Goal: Task Accomplishment & Management: Use online tool/utility

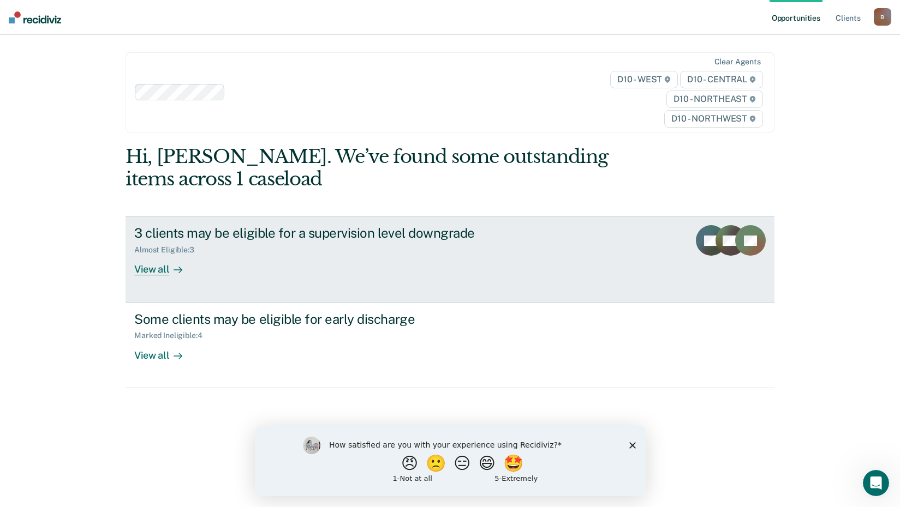
click at [144, 270] on div "View all" at bounding box center [164, 265] width 61 height 21
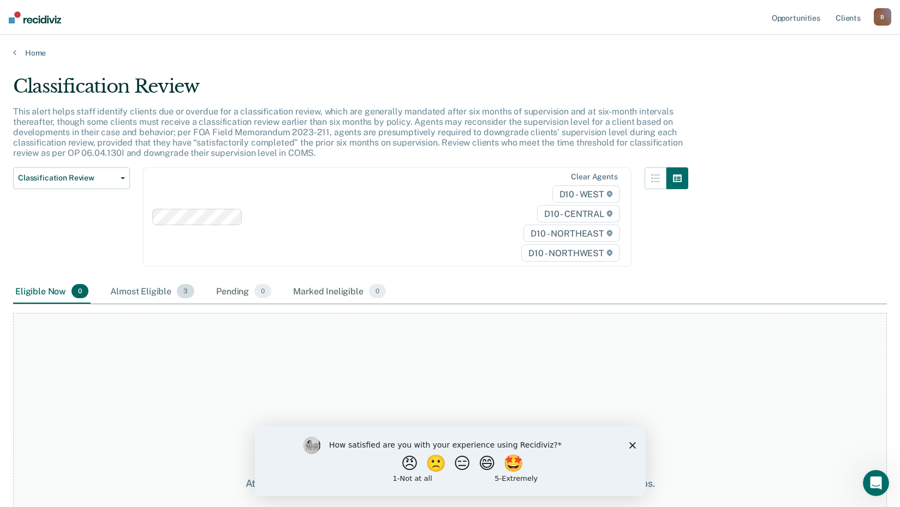
drag, startPoint x: 146, startPoint y: 294, endPoint x: 151, endPoint y: 289, distance: 7.3
click at [151, 289] on div "Almost Eligible 3" at bounding box center [152, 292] width 88 height 24
click at [147, 290] on div "Almost Eligible 3" at bounding box center [152, 292] width 88 height 24
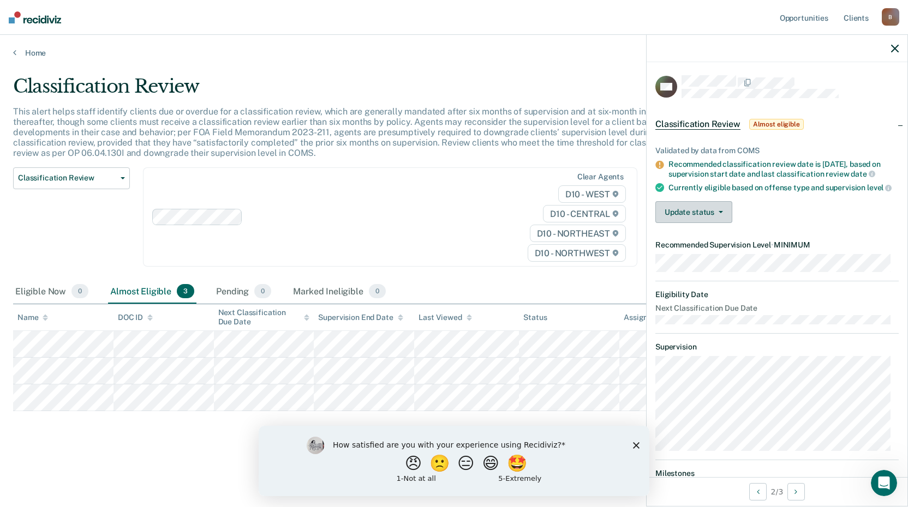
click at [713, 223] on button "Update status" at bounding box center [693, 212] width 77 height 22
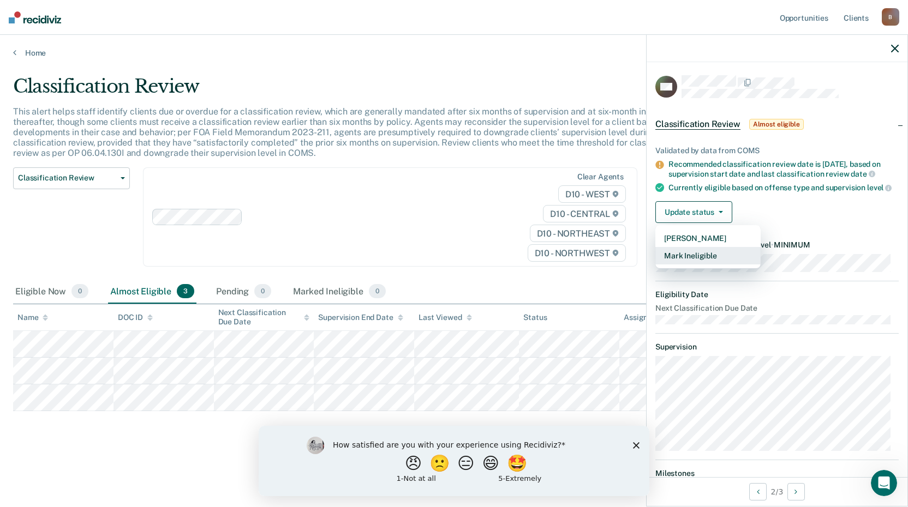
click at [704, 264] on button "Mark Ineligible" at bounding box center [707, 255] width 105 height 17
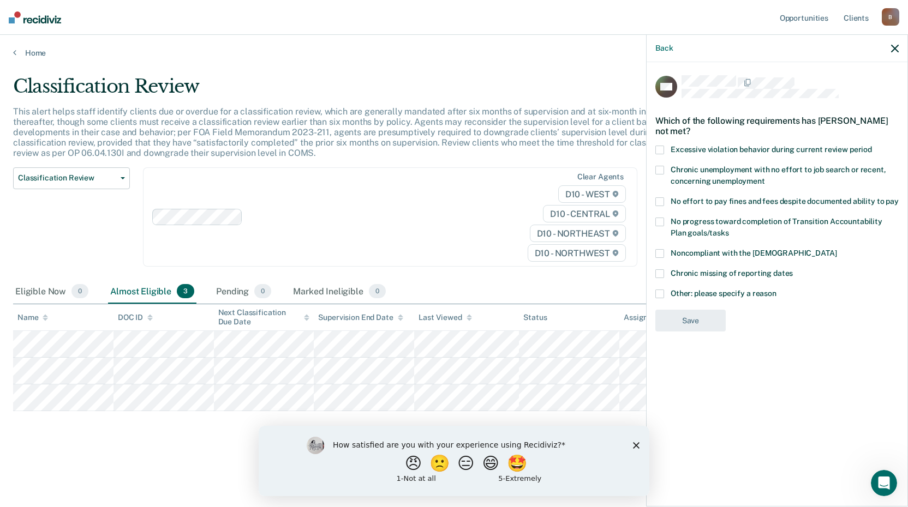
click at [661, 292] on span at bounding box center [659, 294] width 9 height 9
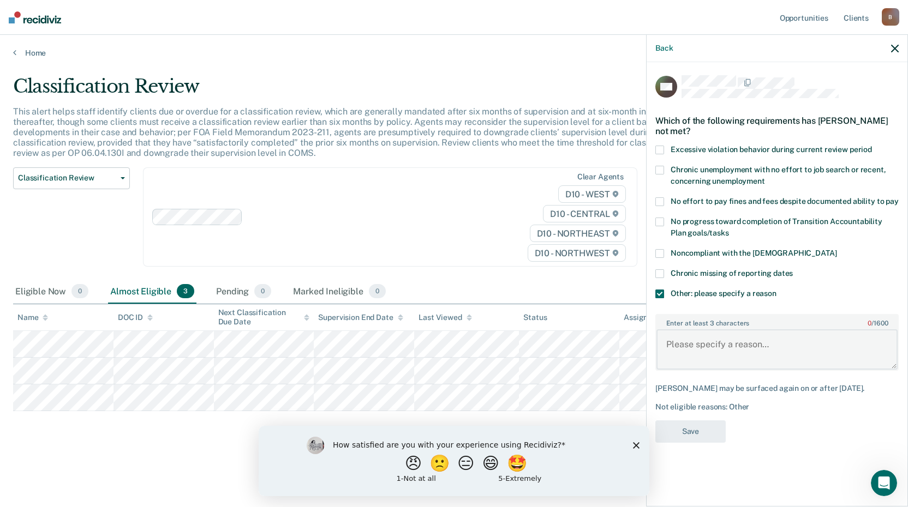
click at [688, 348] on textarea "Enter at least 3 characters 0 / 1600" at bounding box center [776, 350] width 241 height 40
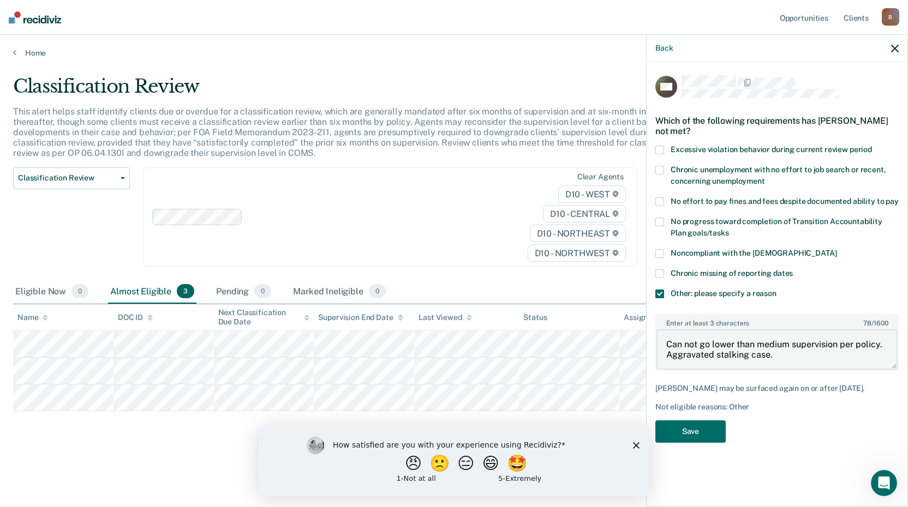
click at [684, 342] on textarea "Can not go lower than medium supervision per policy. Aggravated stalking case." at bounding box center [776, 350] width 241 height 40
type textarea "Cannot go lower than medium supervision per policy. Aggravated stalking case."
click at [679, 429] on button "Save" at bounding box center [690, 432] width 70 height 22
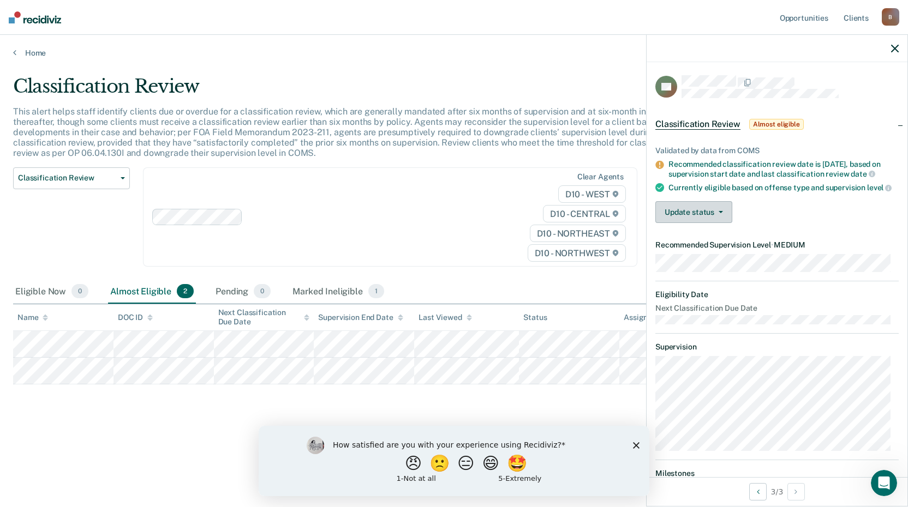
click at [724, 220] on button "Update status" at bounding box center [693, 212] width 77 height 22
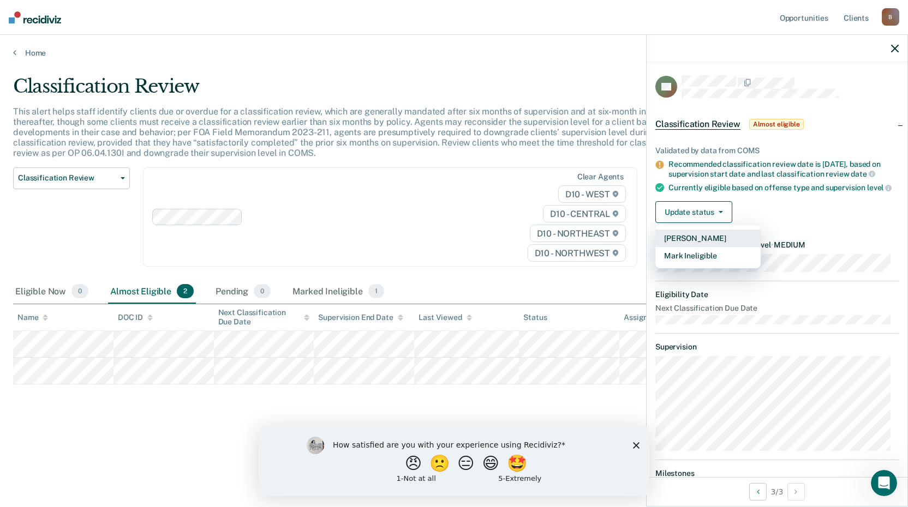
click at [710, 244] on button "[PERSON_NAME]" at bounding box center [707, 238] width 105 height 17
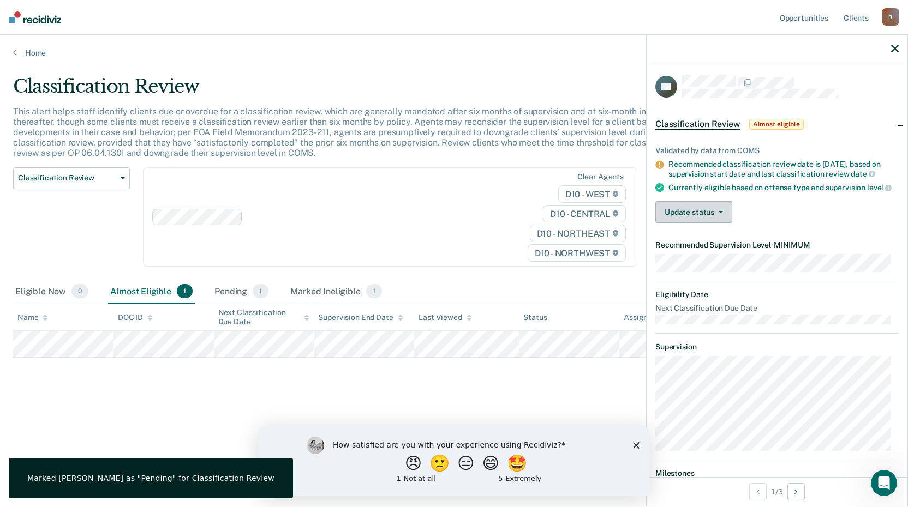
click at [685, 223] on button "Update status" at bounding box center [693, 212] width 77 height 22
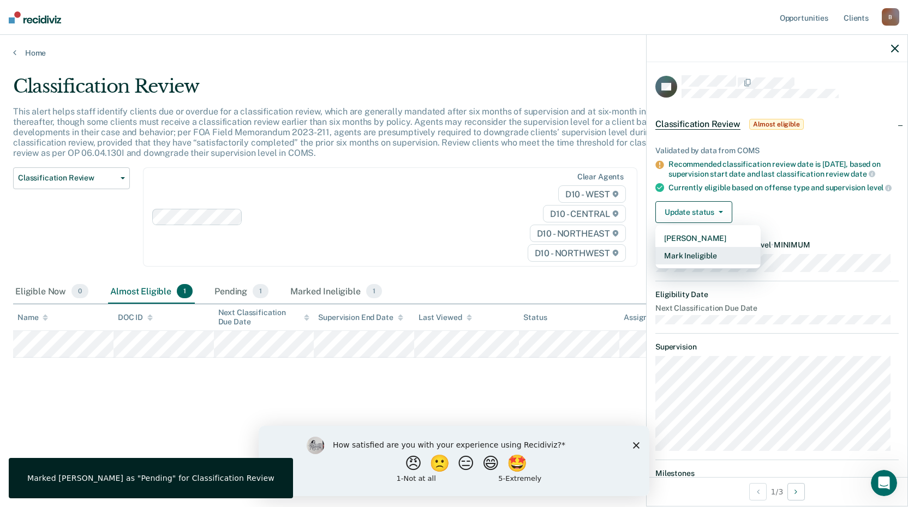
click at [689, 265] on button "Mark Ineligible" at bounding box center [707, 255] width 105 height 17
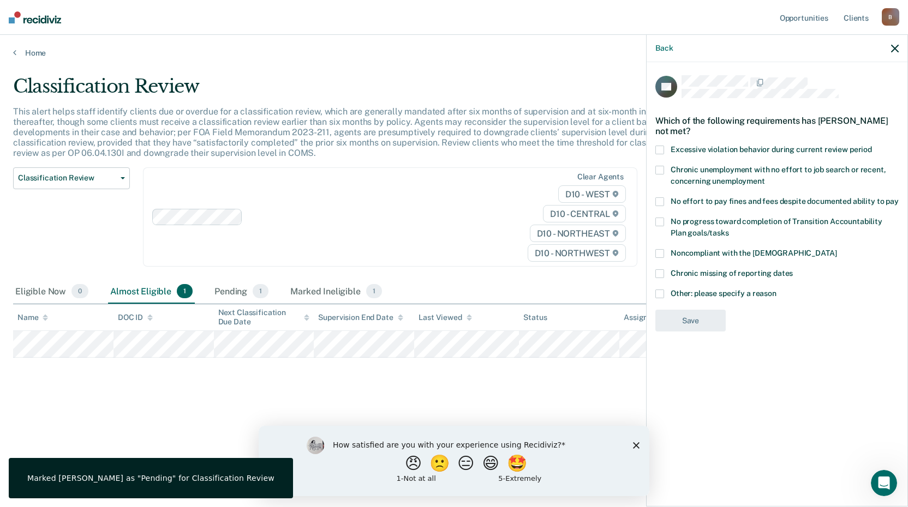
click at [666, 290] on label "Other: please specify a reason" at bounding box center [776, 295] width 243 height 11
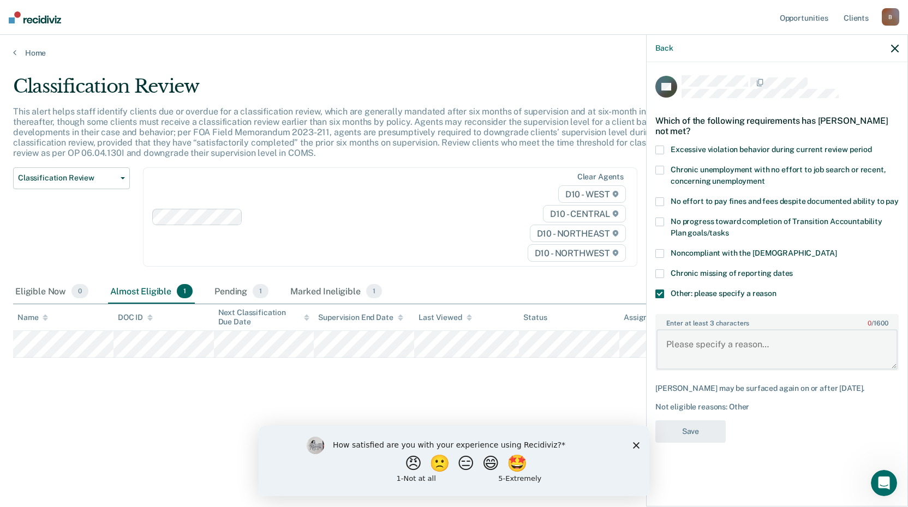
click at [684, 349] on textarea "Enter at least 3 characters 0 / 1600" at bounding box center [776, 350] width 241 height 40
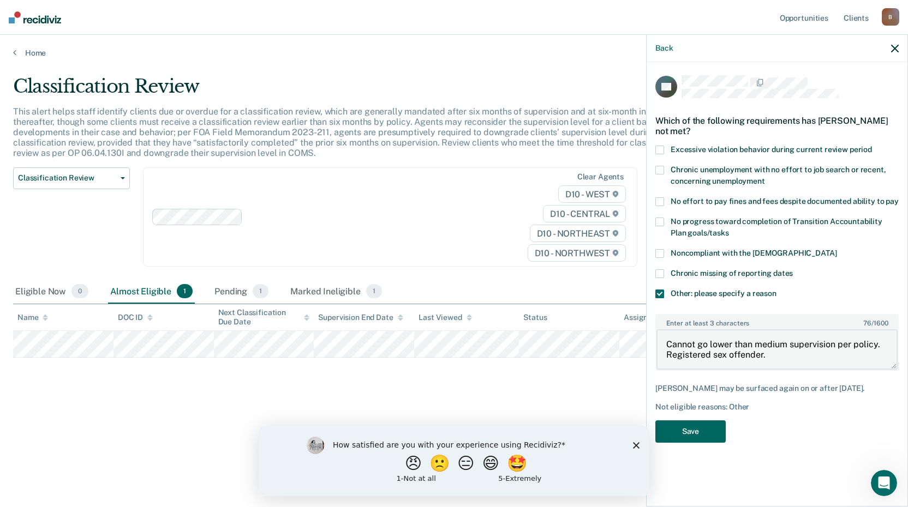
type textarea "Cannot go lower than medium supervision per policy. Registered sex offender."
click at [677, 426] on button "Save" at bounding box center [690, 432] width 70 height 22
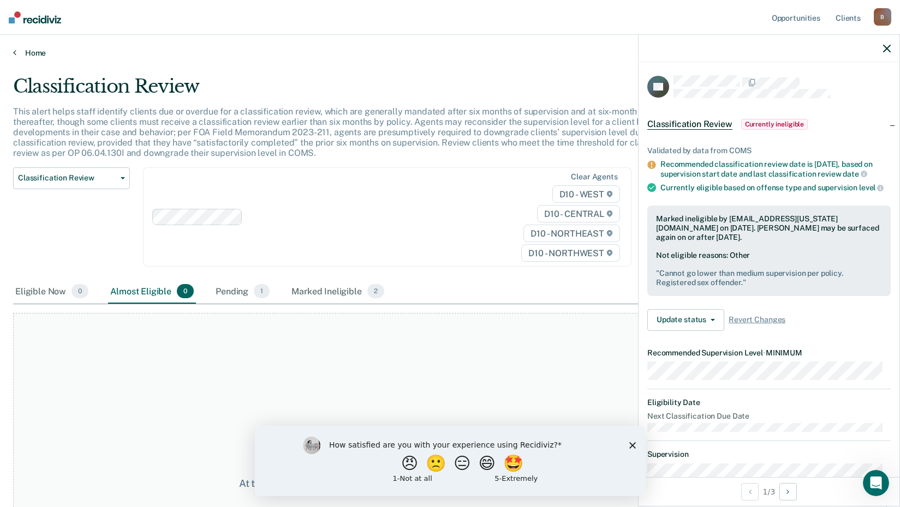
click at [34, 53] on link "Home" at bounding box center [450, 53] width 874 height 10
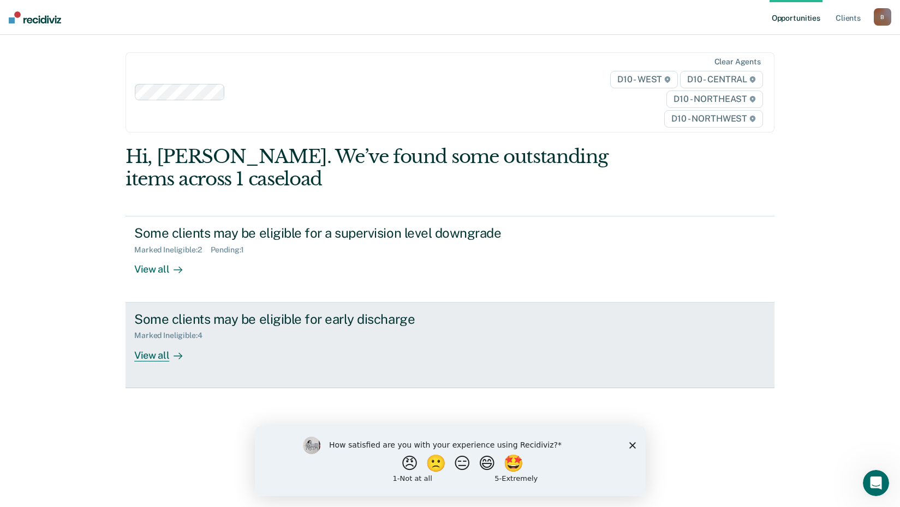
click at [139, 357] on div "View all" at bounding box center [164, 351] width 61 height 21
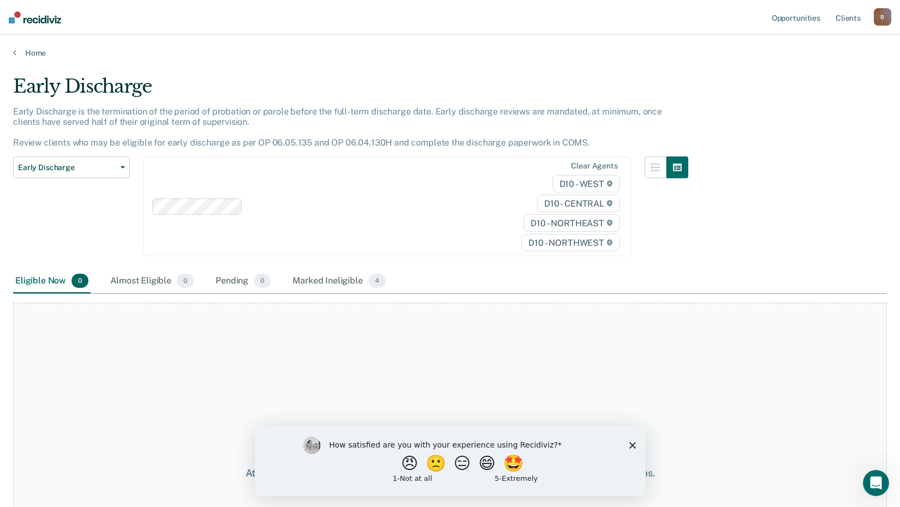
click at [29, 58] on main "Early Discharge Early Discharge is the termination of the period of probation o…" at bounding box center [450, 281] width 900 height 446
click at [31, 52] on link "Home" at bounding box center [450, 53] width 874 height 10
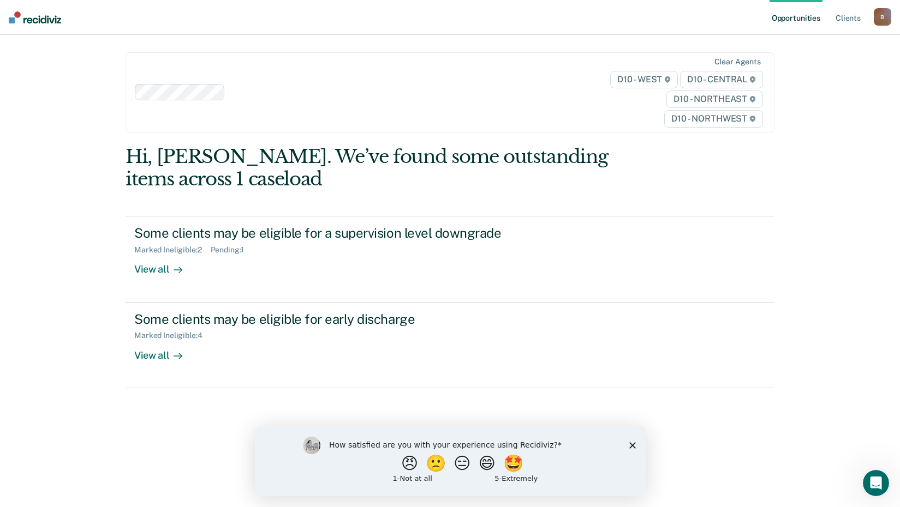
click at [876, 15] on div "B" at bounding box center [882, 16] width 17 height 17
click at [809, 74] on link "Log Out" at bounding box center [839, 71] width 88 height 9
